Goal: Task Accomplishment & Management: Manage account settings

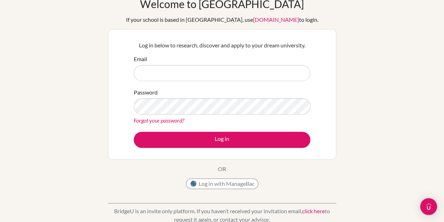
scroll to position [37, 0]
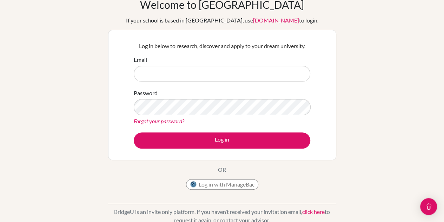
click at [161, 123] on link "Forgot your password?" at bounding box center [159, 121] width 51 height 7
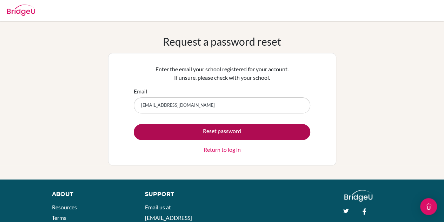
type input "[EMAIL_ADDRESS][DOMAIN_NAME]"
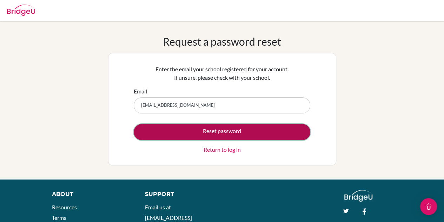
click at [185, 131] on button "Reset password" at bounding box center [222, 132] width 177 height 16
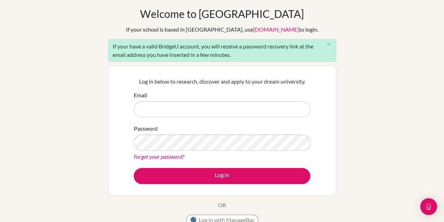
scroll to position [28, 0]
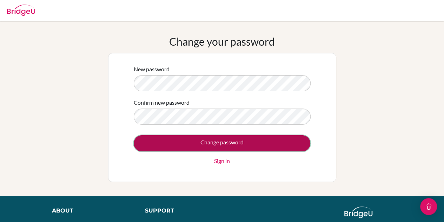
click at [203, 146] on input "Change password" at bounding box center [222, 143] width 177 height 16
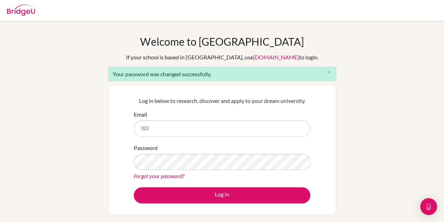
type input "023neb223@sxc.edu.np"
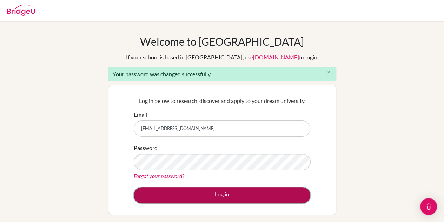
click at [178, 191] on button "Log in" at bounding box center [222, 195] width 177 height 16
